Goal: Task Accomplishment & Management: Use online tool/utility

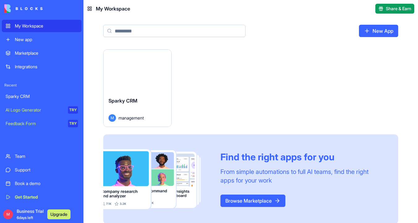
click at [135, 87] on div "Launch" at bounding box center [138, 71] width 68 height 42
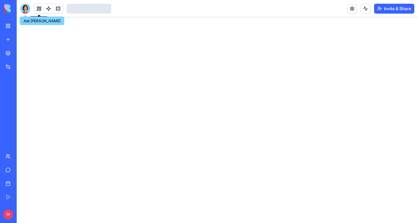
click at [27, 8] on div at bounding box center [25, 9] width 10 height 10
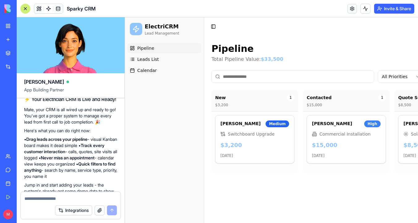
scroll to position [241, 0]
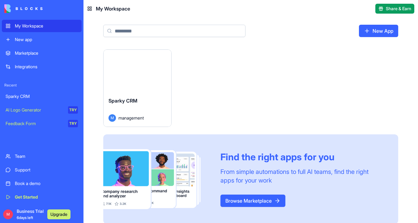
click at [144, 85] on div "Launch" at bounding box center [138, 71] width 68 height 42
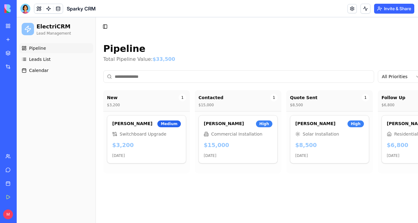
click at [16, 54] on div "Marketplace" at bounding box center [19, 53] width 8 height 6
click at [39, 11] on button at bounding box center [38, 8] width 9 height 9
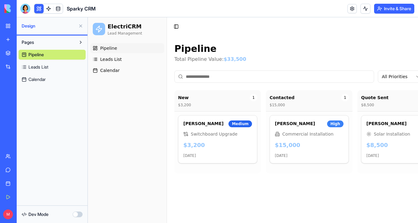
click at [79, 216] on button "button" at bounding box center [78, 215] width 10 height 6
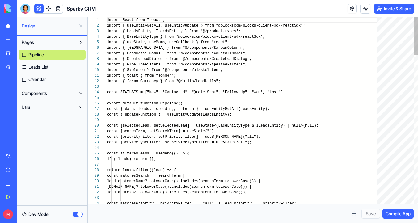
scroll to position [45, 0]
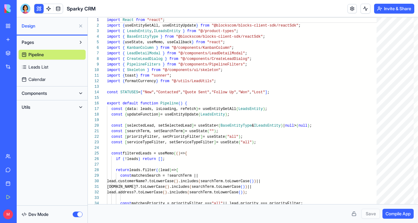
click at [75, 215] on button "button" at bounding box center [78, 215] width 10 height 6
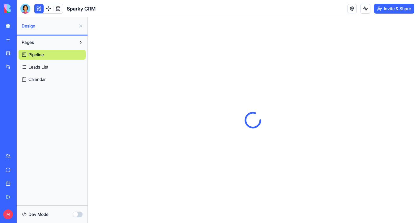
scroll to position [0, 0]
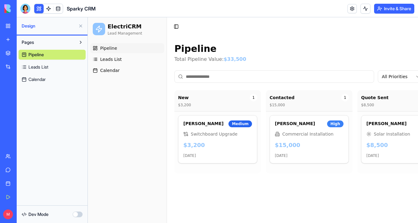
type button "on"
